Goal: Contribute content

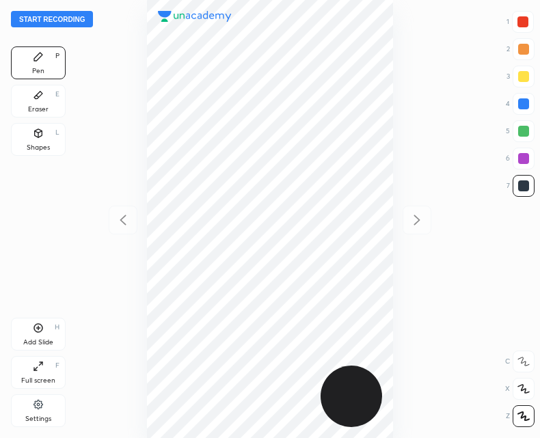
scroll to position [438, 321]
click at [64, 20] on button "Start recording" at bounding box center [52, 19] width 82 height 16
click at [75, 126] on div "End recording 1 2 3 4 5 6 7 R O A L C X Z Erase all C X Z Pen P Eraser E Shapes…" at bounding box center [270, 219] width 540 height 438
click at [125, 124] on div "00 : 07" at bounding box center [269, 219] width 321 height 438
click at [36, 339] on div "Add Slide" at bounding box center [38, 342] width 30 height 7
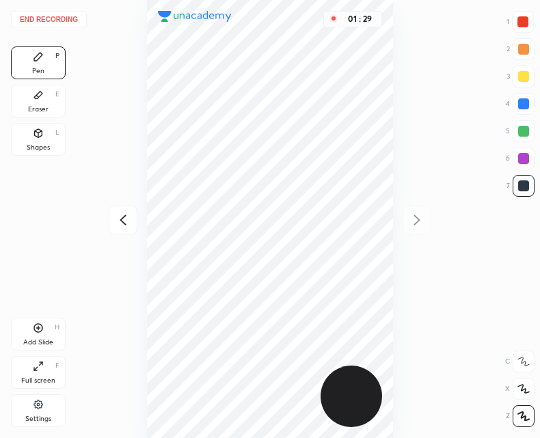
click at [61, 18] on button "End recording" at bounding box center [49, 19] width 76 height 16
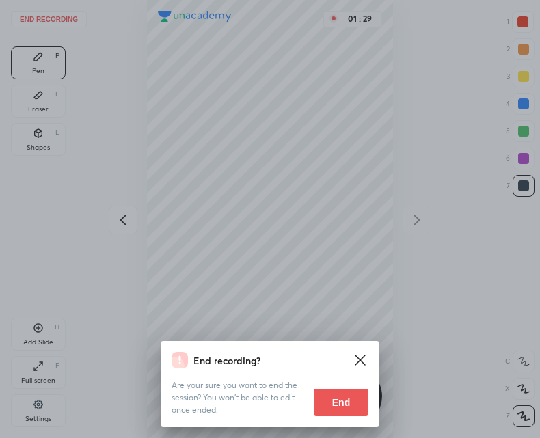
click at [345, 409] on button "End" at bounding box center [341, 402] width 55 height 27
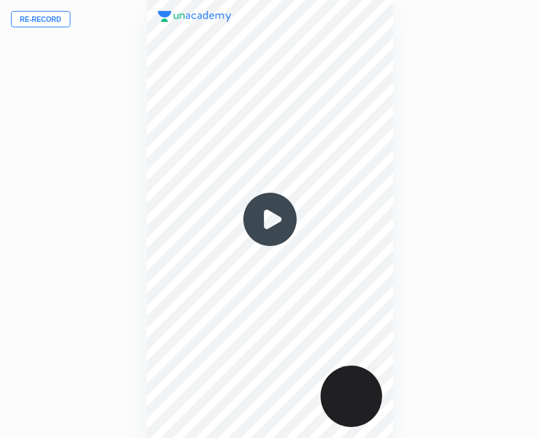
click at [277, 219] on img at bounding box center [270, 220] width 66 height 66
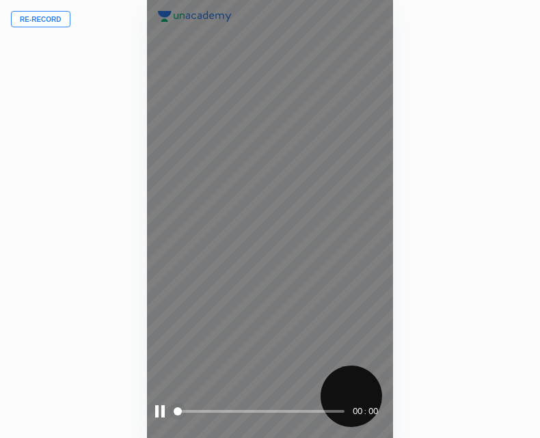
click at [323, 410] on span at bounding box center [260, 411] width 169 height 21
click at [329, 407] on span "styled slider" at bounding box center [324, 411] width 8 height 8
